Goal: Task Accomplishment & Management: Manage account settings

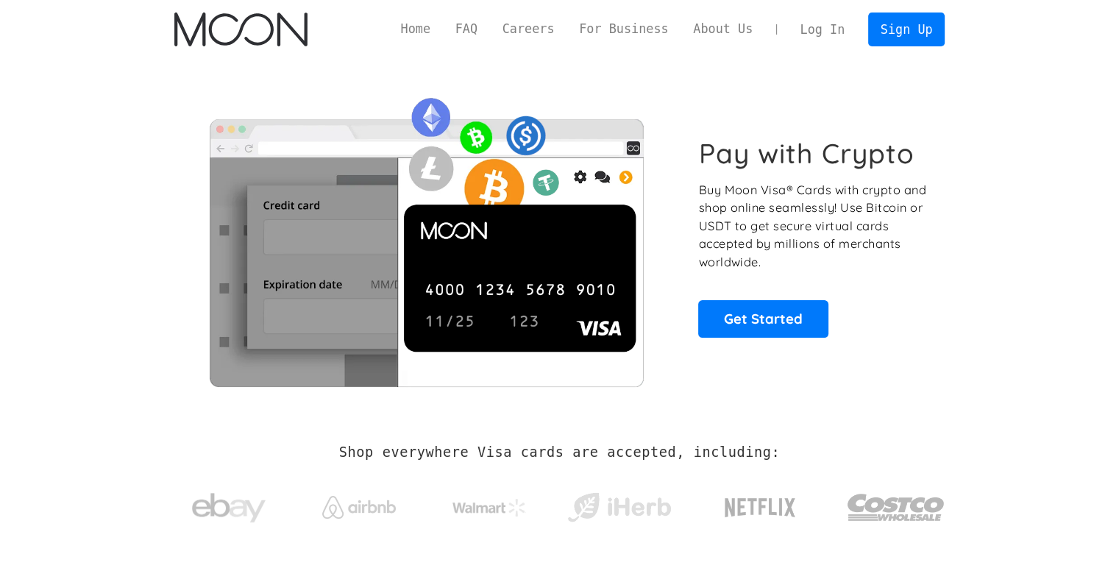
click at [813, 34] on link "Log In" at bounding box center [822, 29] width 69 height 32
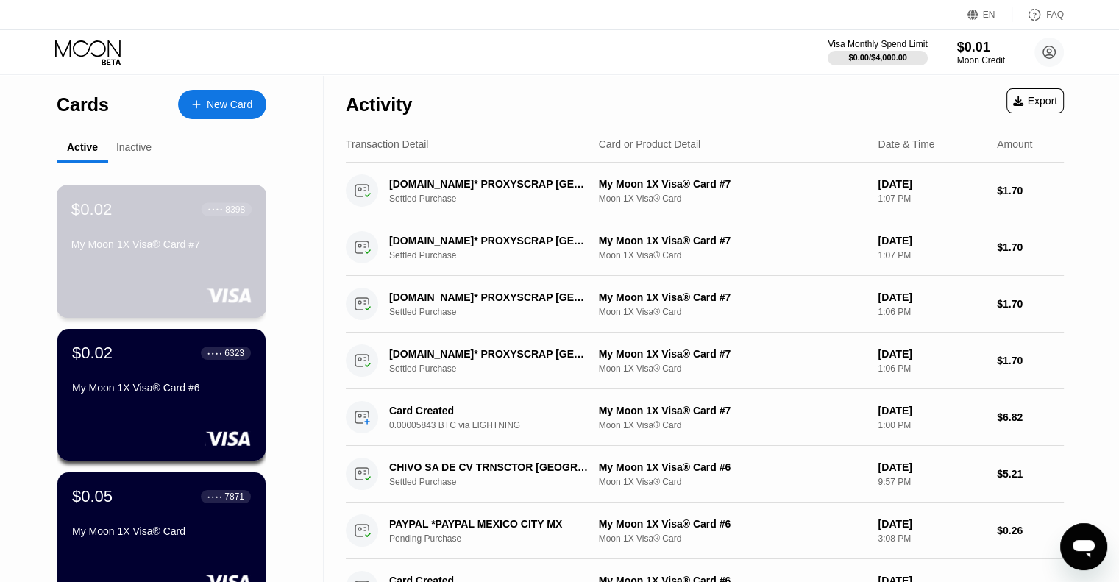
click at [180, 262] on div "$0.02 ● ● ● ● 8398 My Moon 1X Visa® Card #7" at bounding box center [162, 251] width 210 height 133
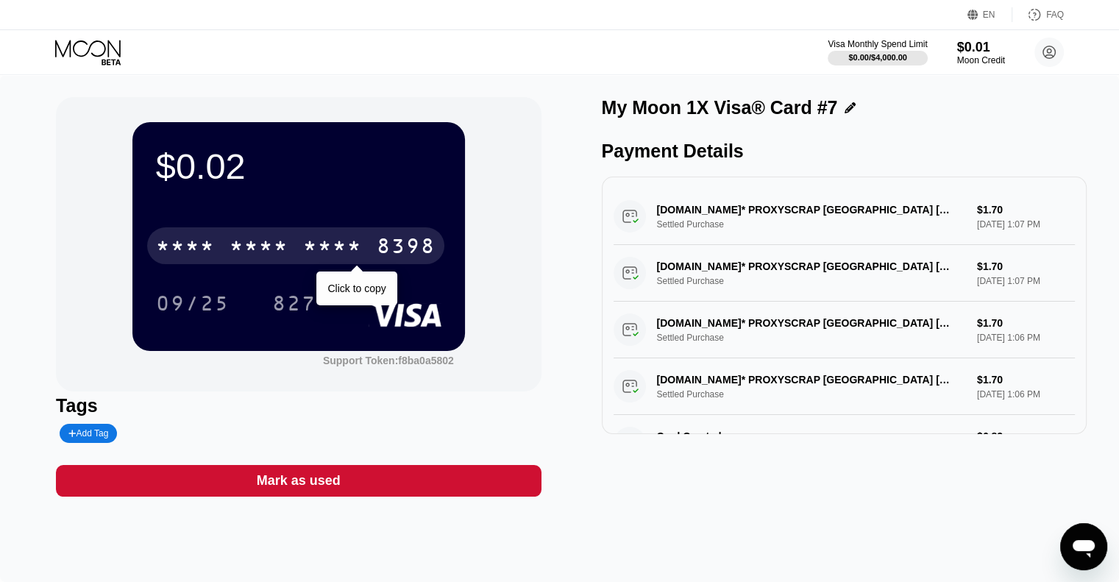
click at [304, 240] on div "* * * *" at bounding box center [332, 248] width 59 height 24
